Goal: Information Seeking & Learning: Learn about a topic

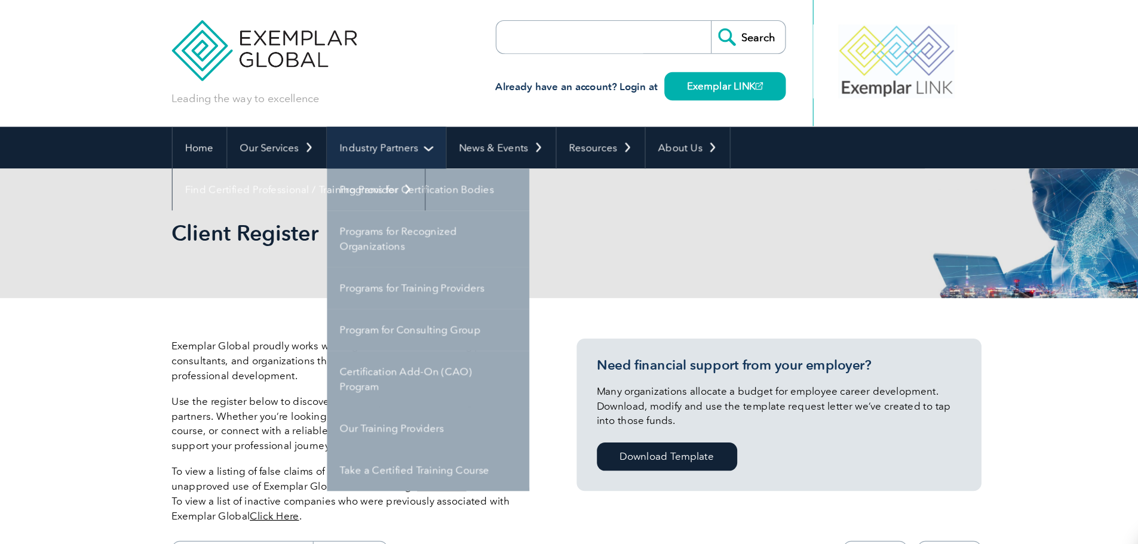
click at [426, 122] on link "Industry Partners" at bounding box center [400, 130] width 105 height 37
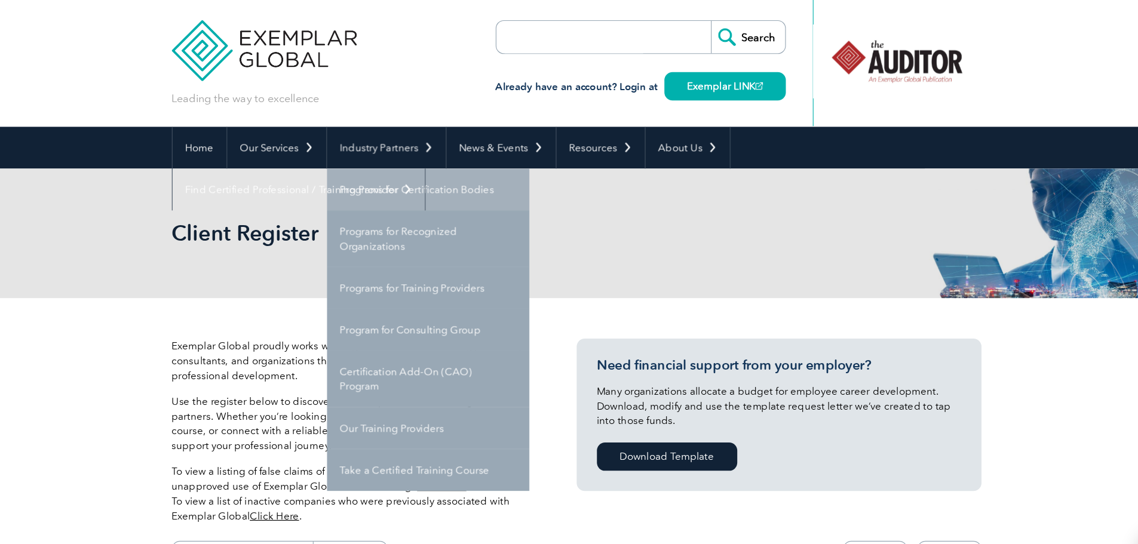
click at [424, 166] on link "Programs for Certification Bodies" at bounding box center [437, 167] width 179 height 37
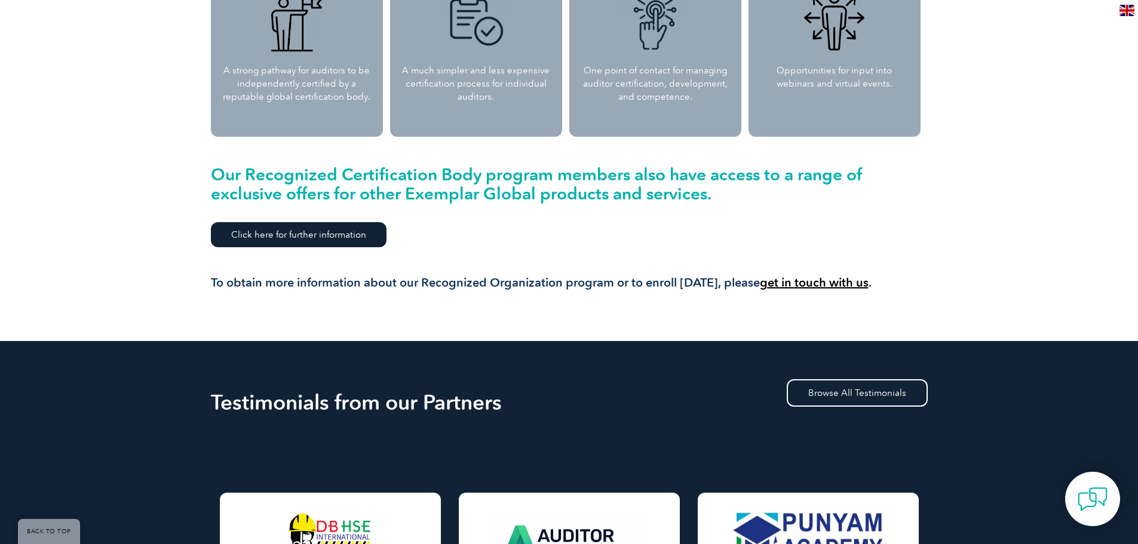
scroll to position [1218, 0]
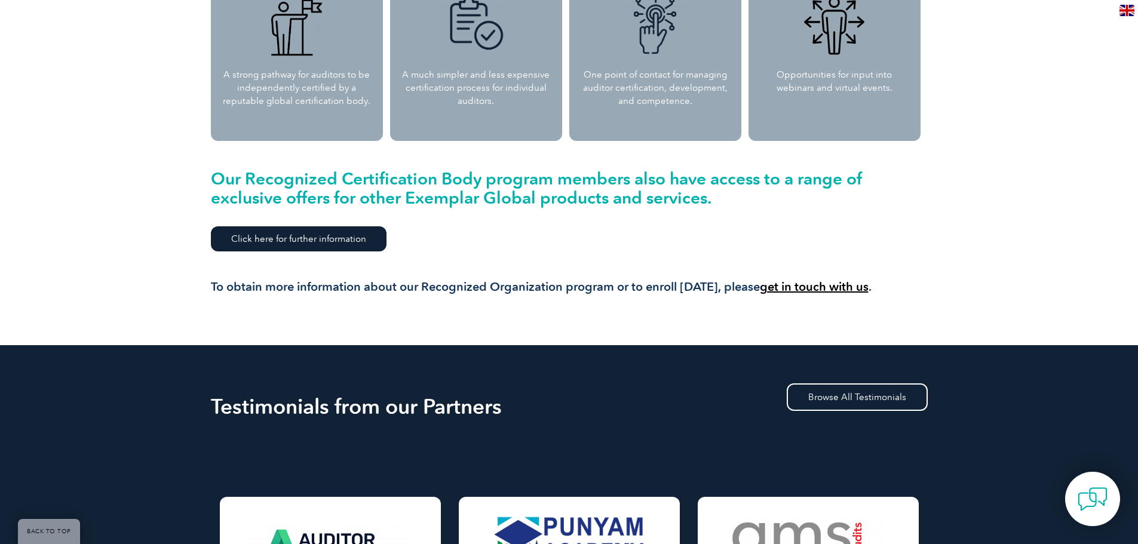
click at [847, 280] on link "get in touch with us" at bounding box center [814, 286] width 109 height 14
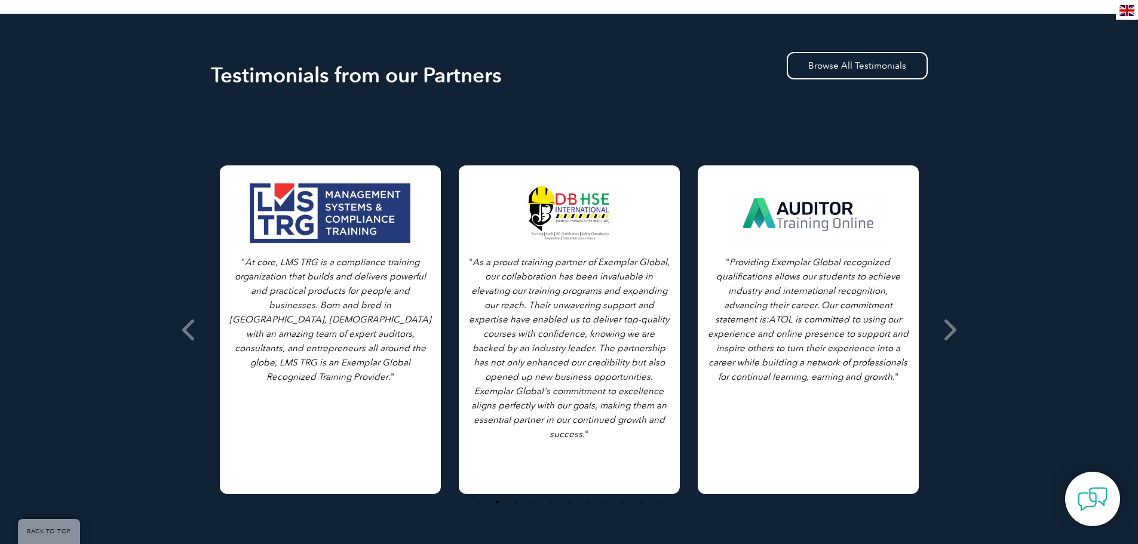
scroll to position [1553, 0]
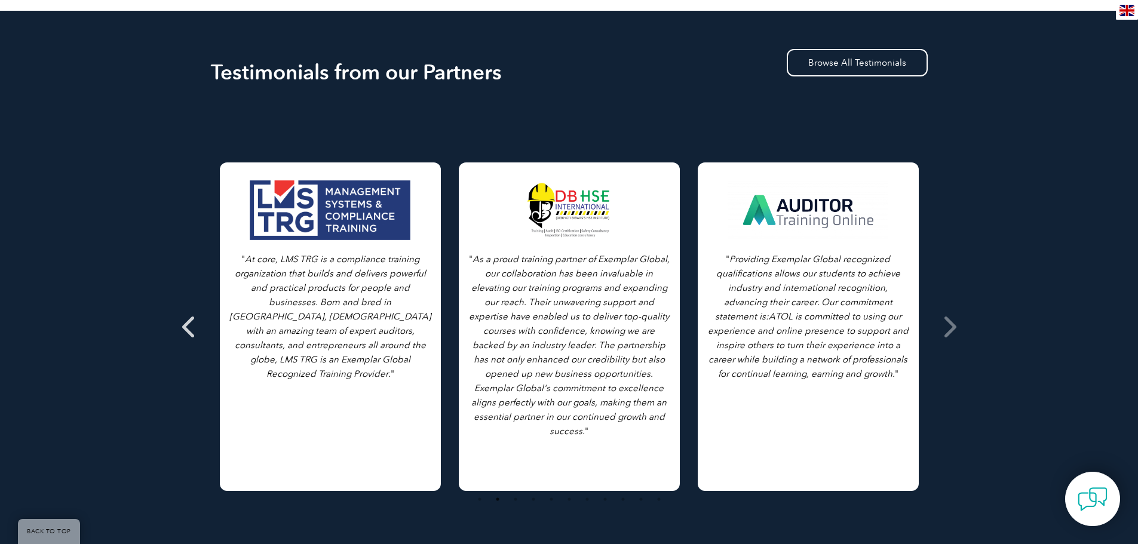
click at [191, 327] on icon at bounding box center [189, 327] width 15 height 0
click at [185, 327] on icon at bounding box center [189, 327] width 15 height 0
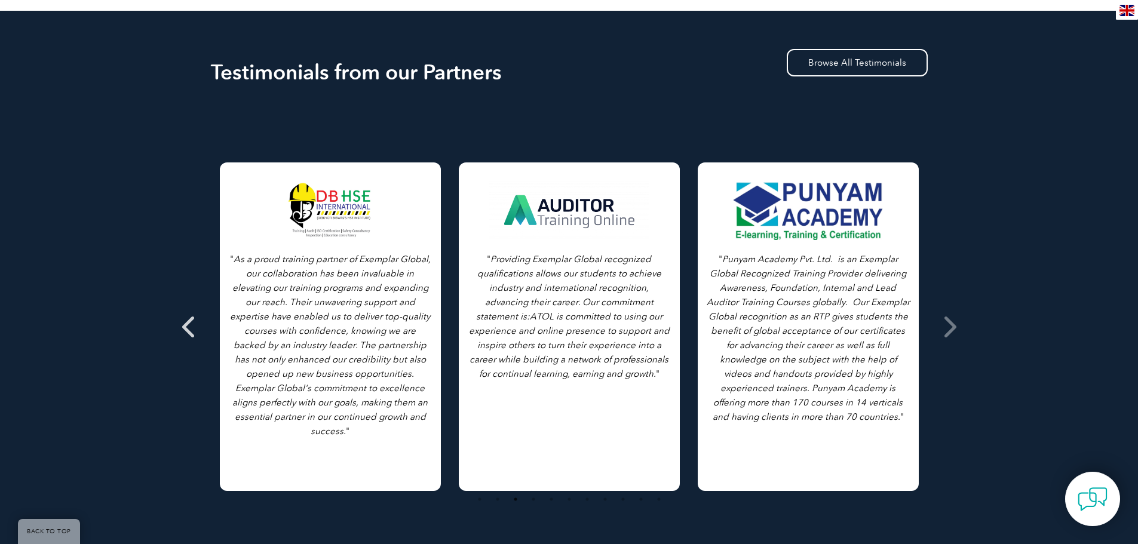
click at [185, 327] on icon at bounding box center [189, 327] width 15 height 0
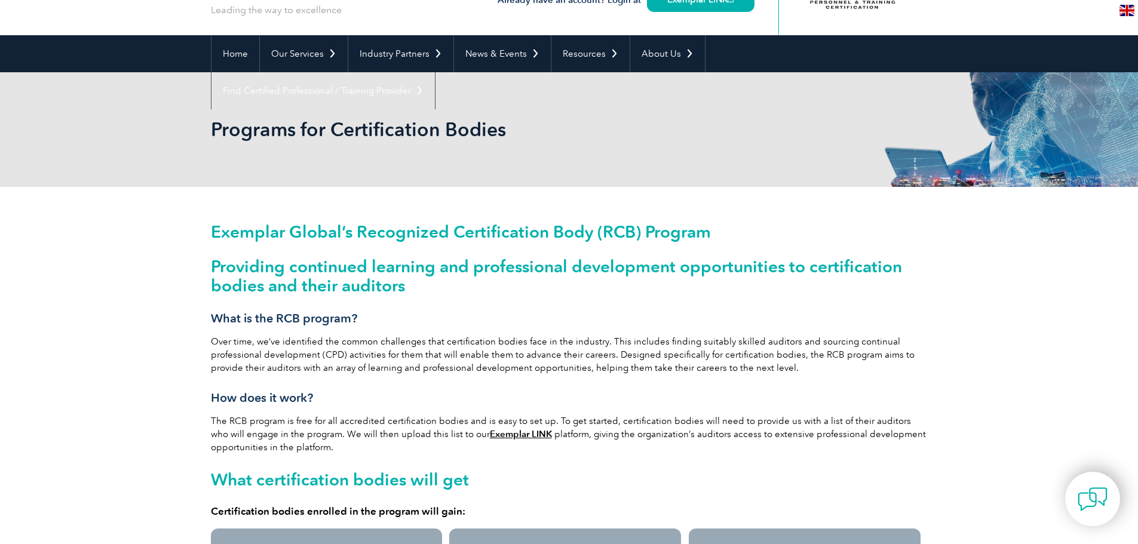
scroll to position [0, 0]
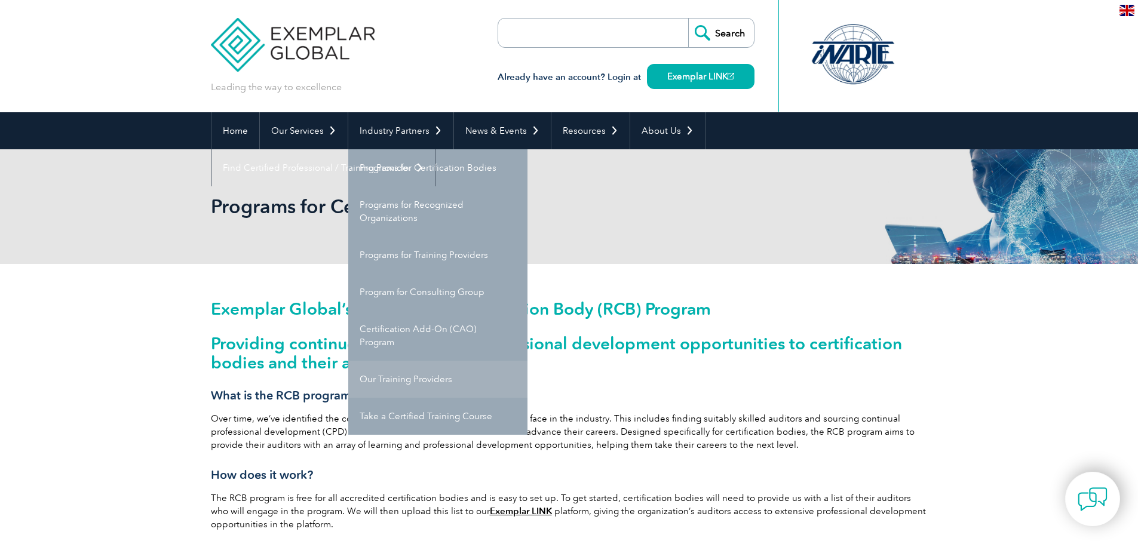
click at [404, 379] on link "Our Training Providers" at bounding box center [437, 379] width 179 height 37
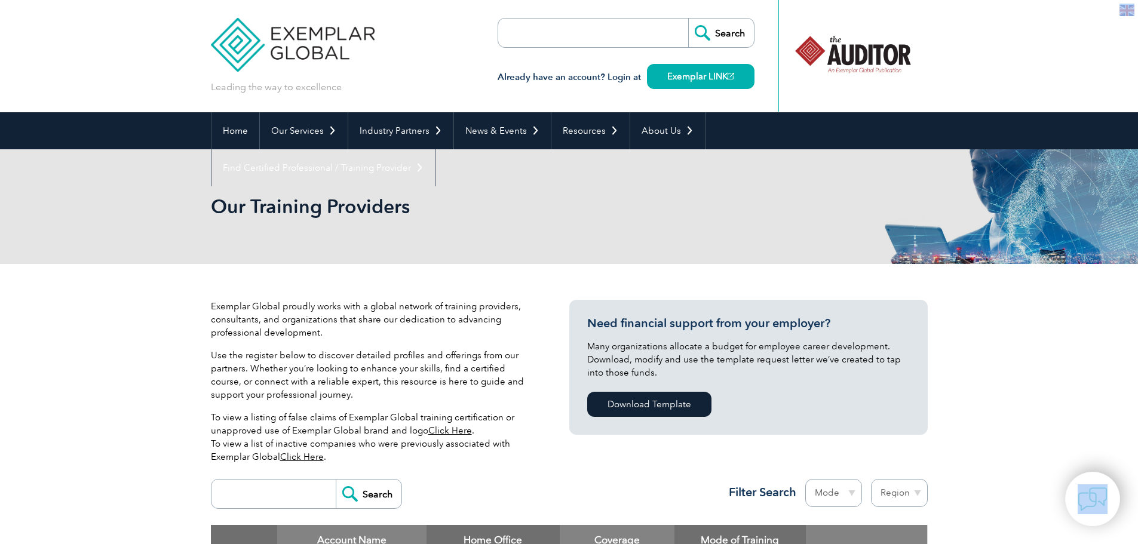
drag, startPoint x: 1120, startPoint y: 4, endPoint x: 1145, endPoint y: 47, distance: 49.8
click at [1137, 47] on html "BACK TO TOP Leading the way to excellence Search" at bounding box center [569, 272] width 1138 height 544
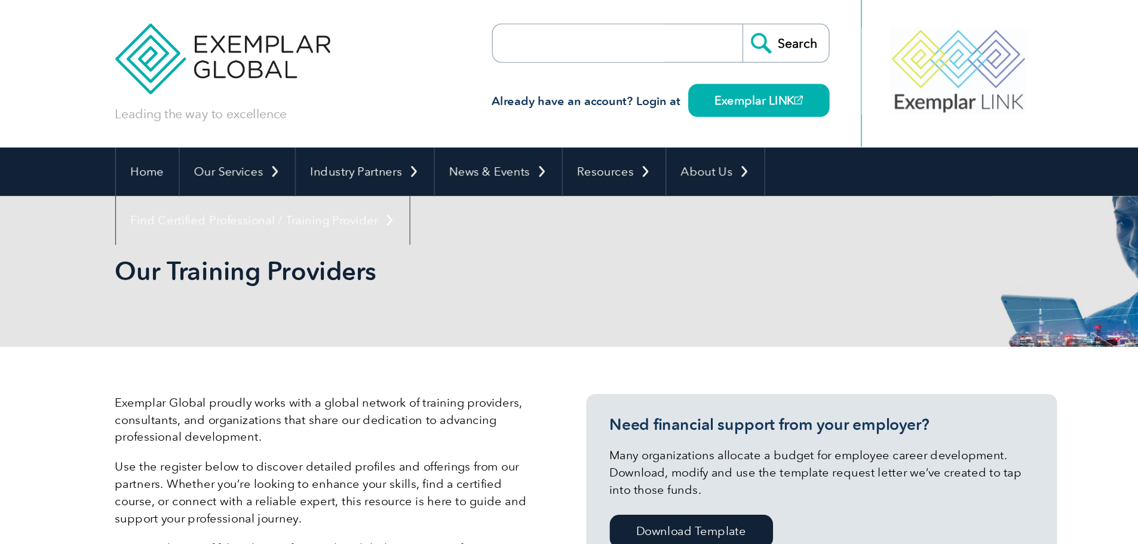
click at [617, 176] on div "Our Training Providers" at bounding box center [569, 206] width 717 height 115
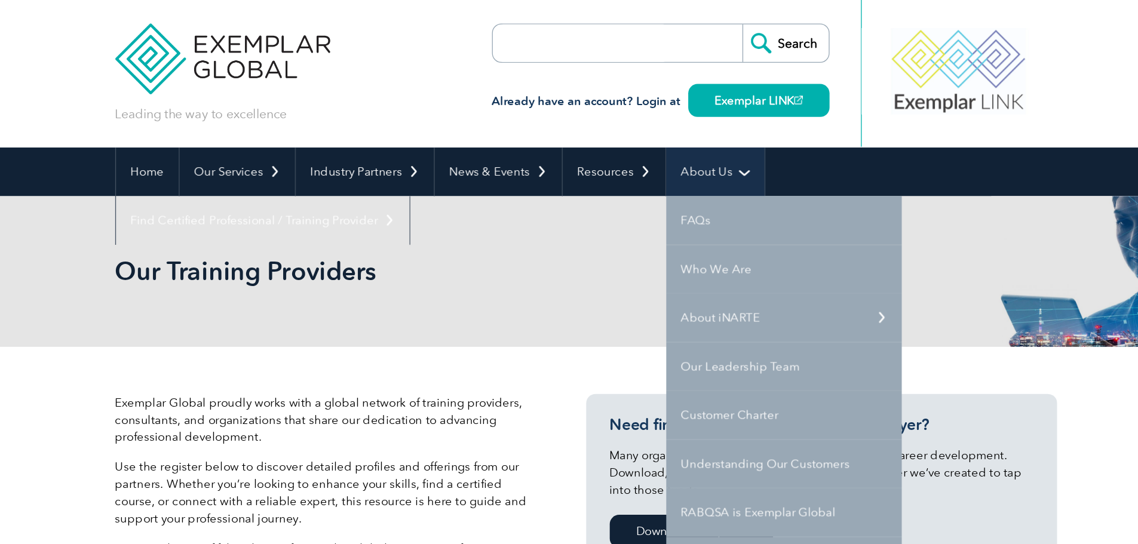
click at [644, 130] on link "About Us" at bounding box center [667, 130] width 75 height 37
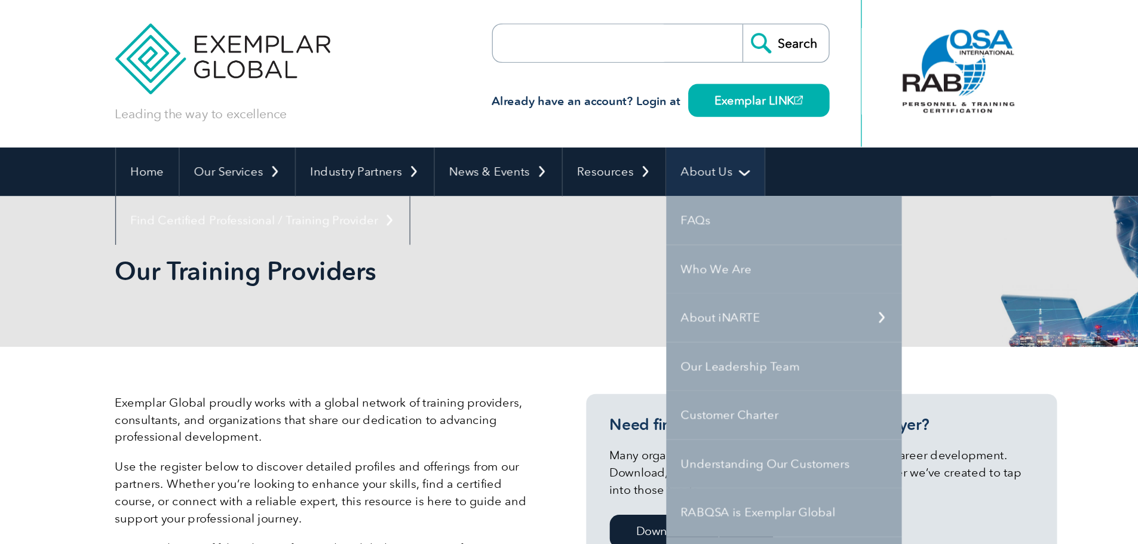
click at [662, 127] on link "About Us" at bounding box center [667, 130] width 75 height 37
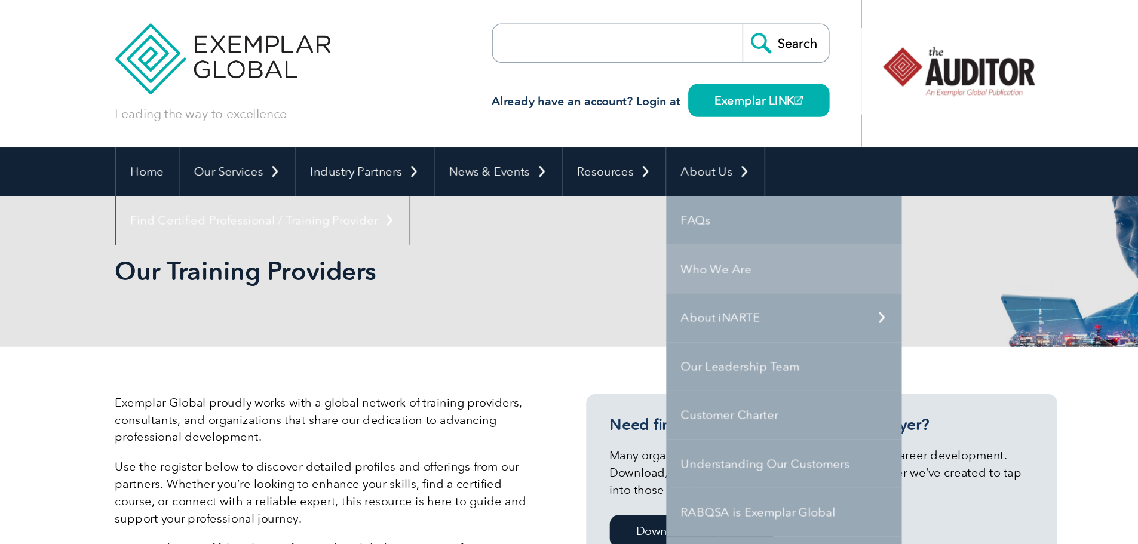
click at [664, 207] on link "Who We Are" at bounding box center [719, 204] width 179 height 37
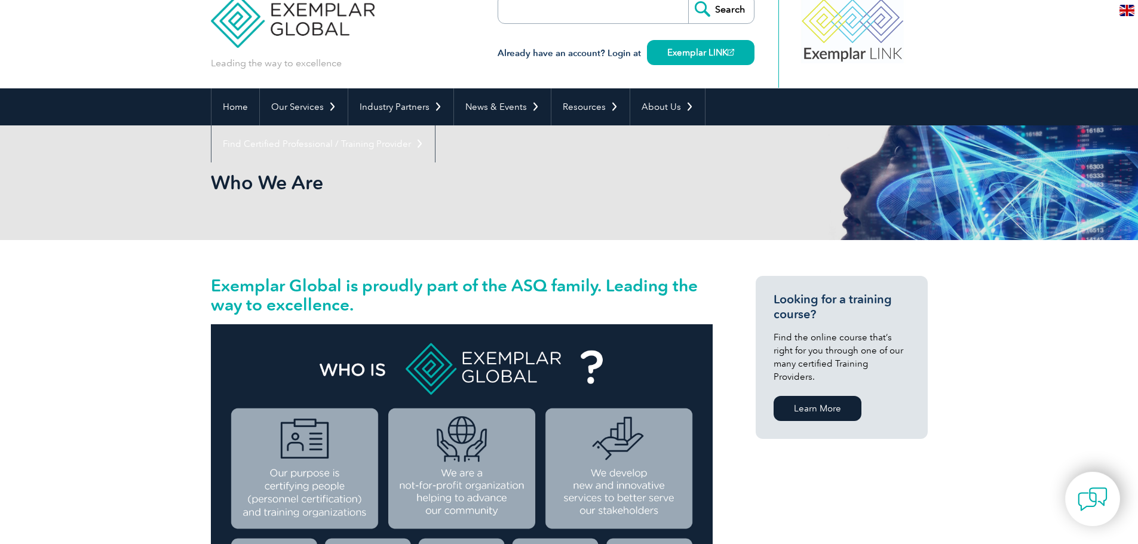
scroll to position [48, 0]
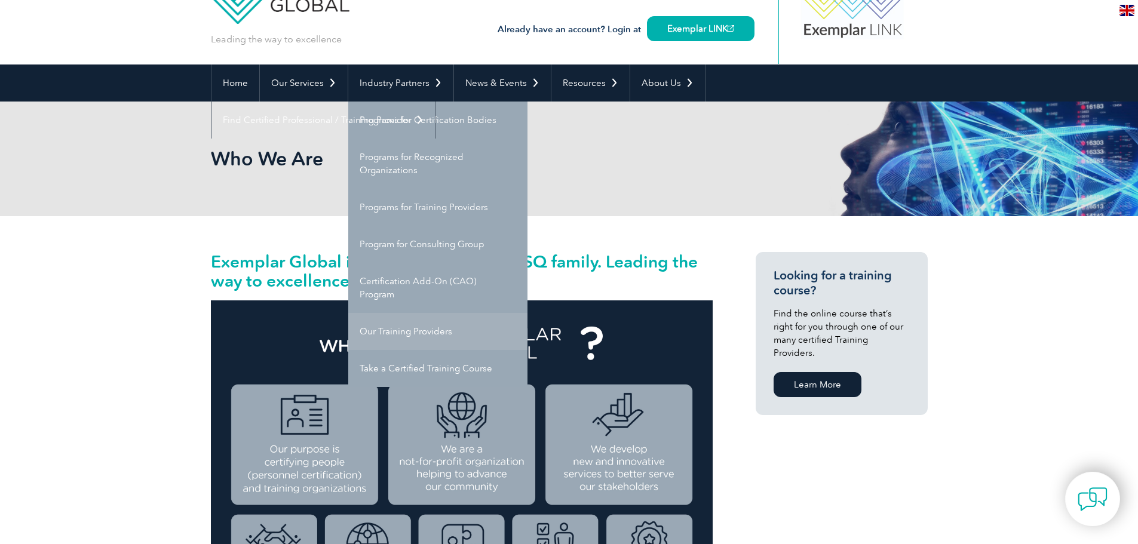
click at [394, 324] on link "Our Training Providers" at bounding box center [437, 331] width 179 height 37
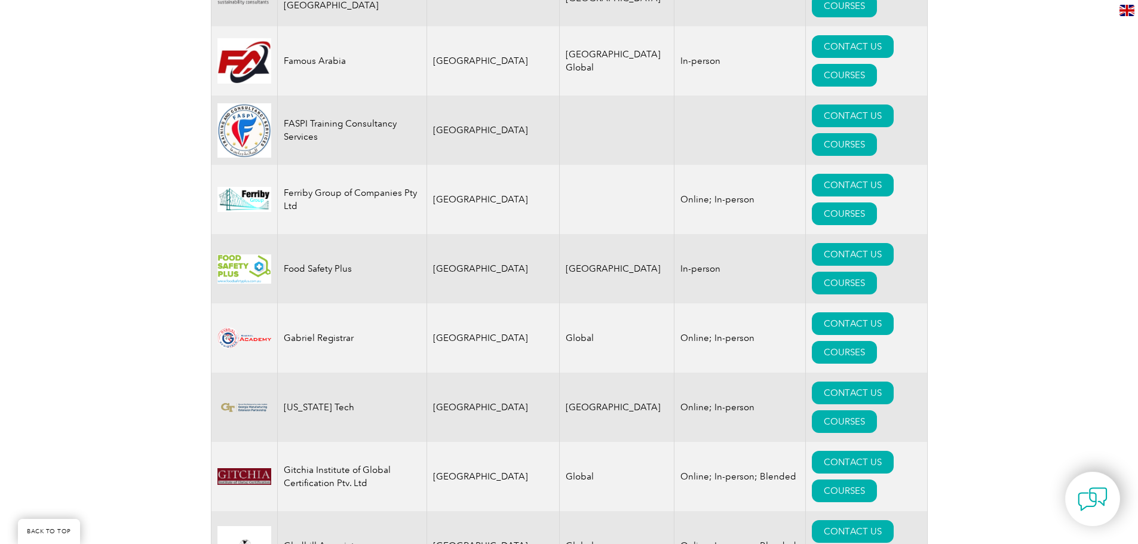
scroll to position [6614, 0]
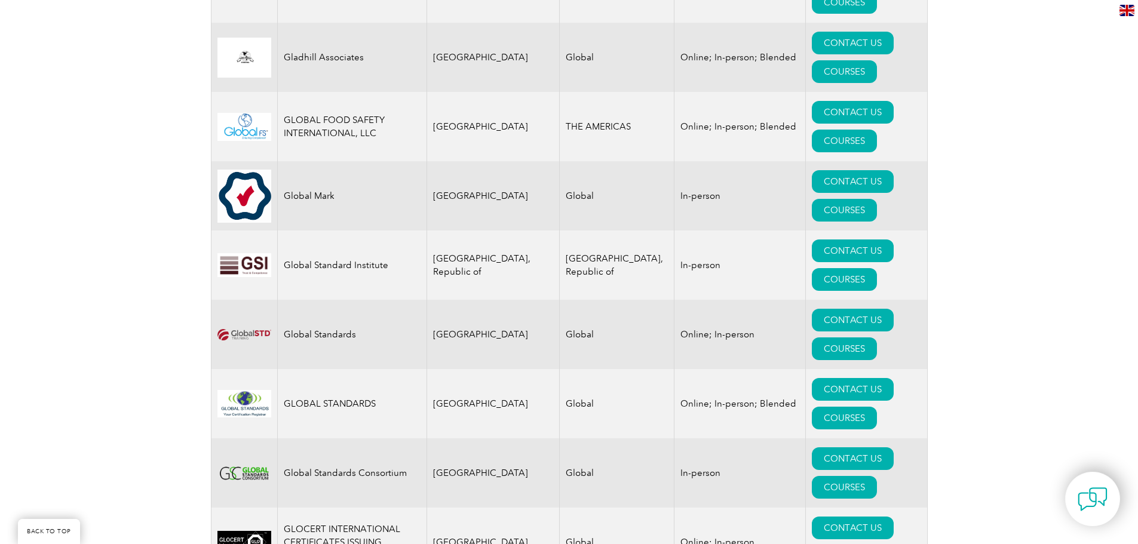
scroll to position [7116, 0]
